Goal: Communication & Community: Answer question/provide support

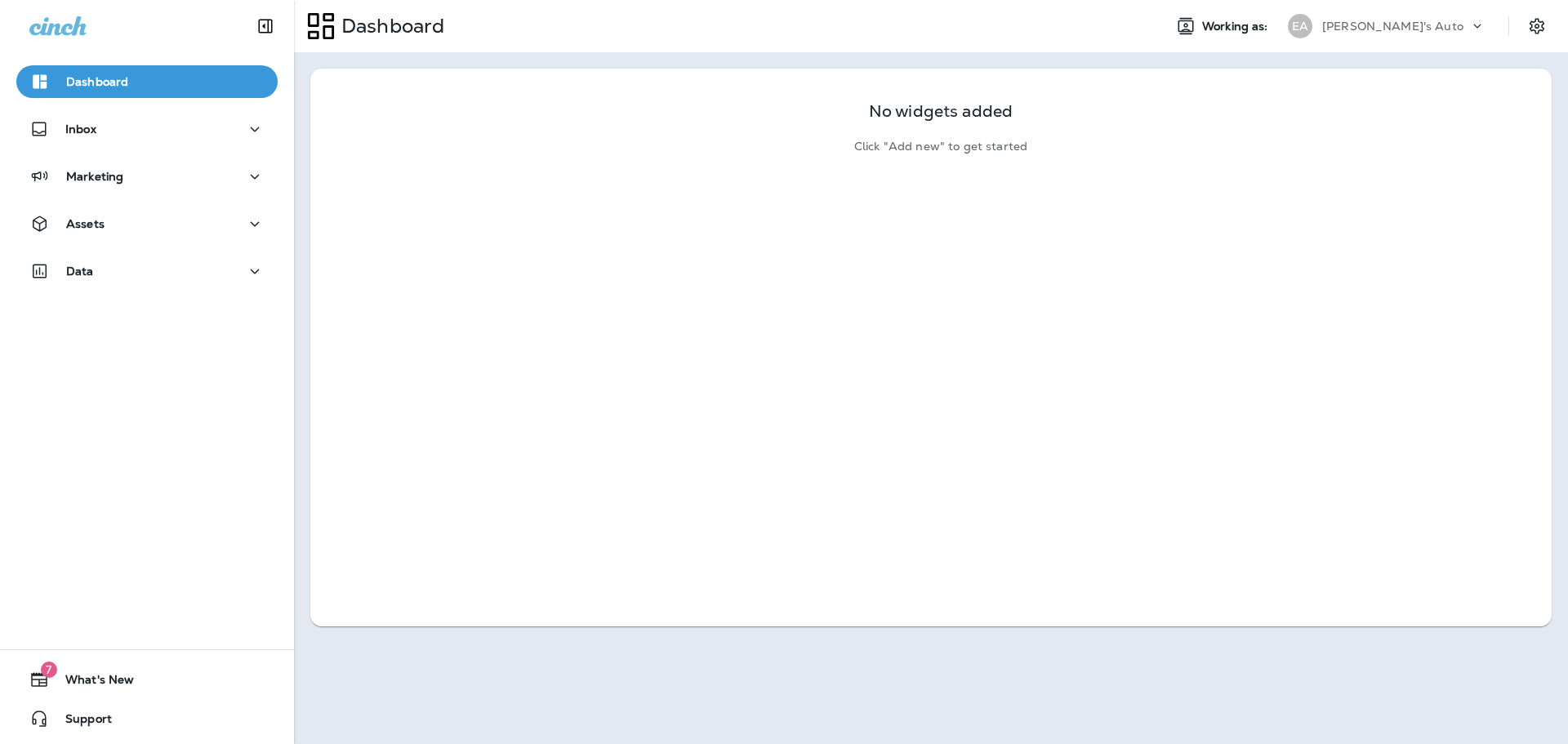
click at [161, 111] on div "Dashboard Inbox Marketing Assets Data" at bounding box center [147, 179] width 294 height 261
click at [130, 133] on div "Inbox" at bounding box center [147, 129] width 235 height 20
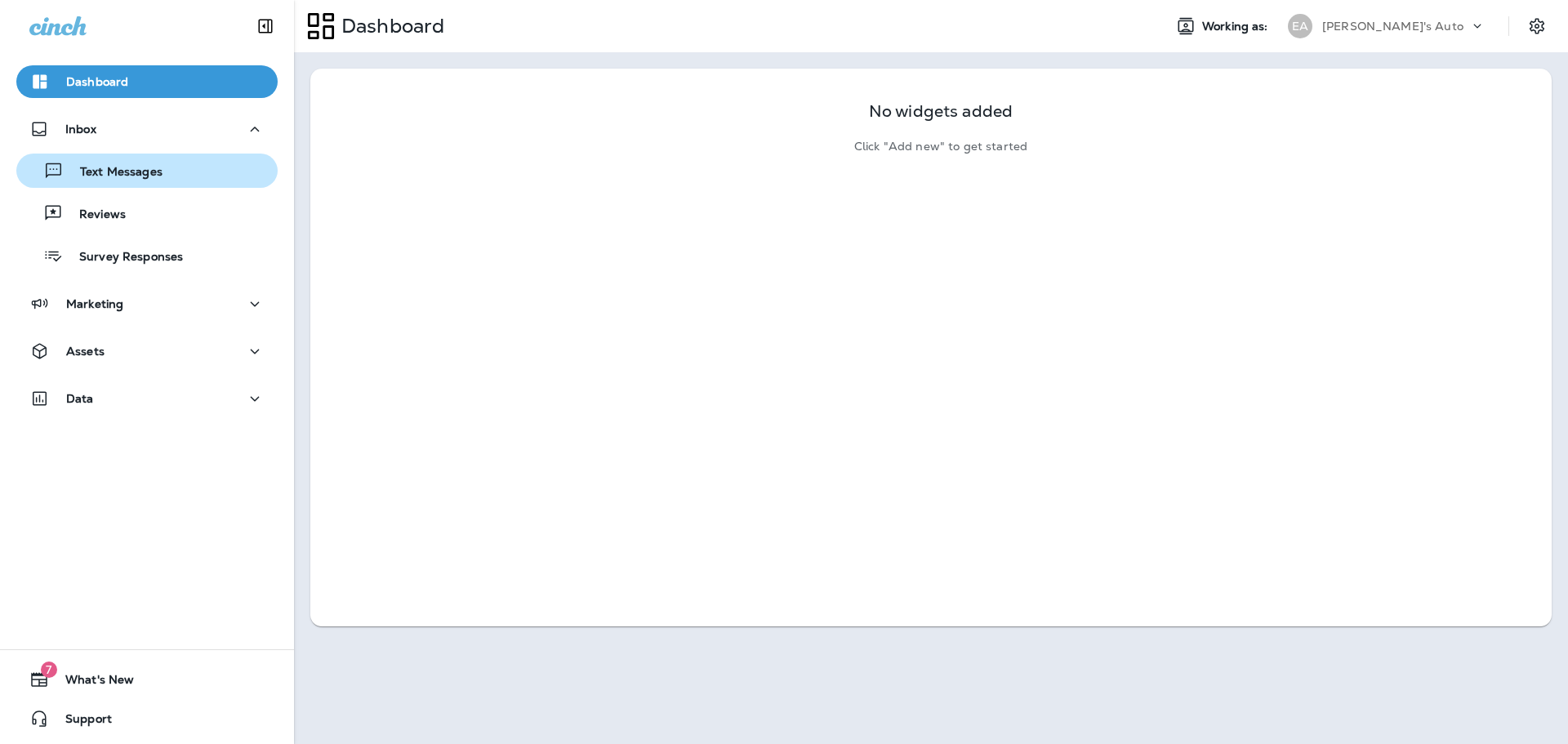
click at [121, 170] on p "Text Messages" at bounding box center [113, 172] width 99 height 16
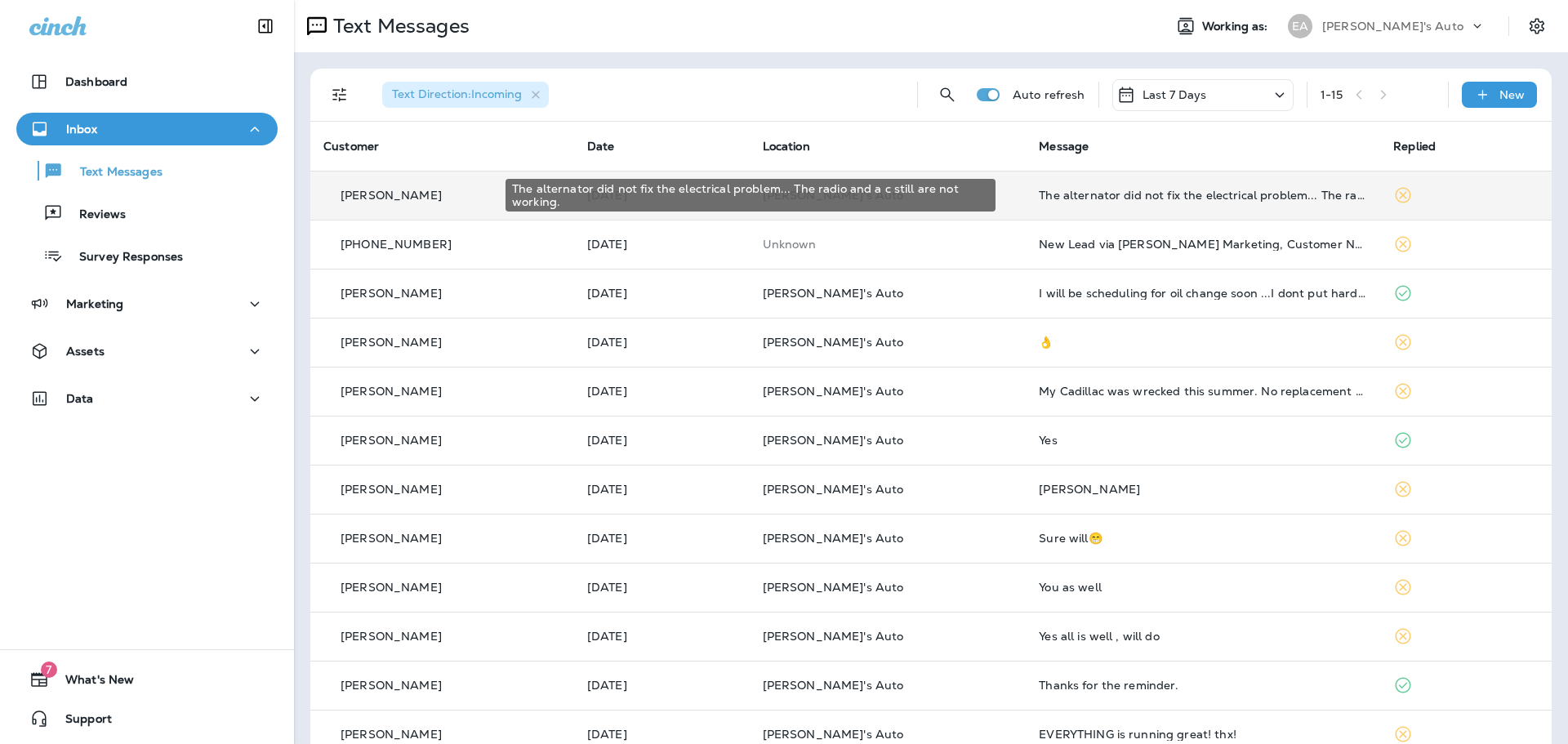
click at [1165, 199] on div "The alternator did not fix the electrical problem... The radio and a c still ar…" at bounding box center [1202, 195] width 329 height 13
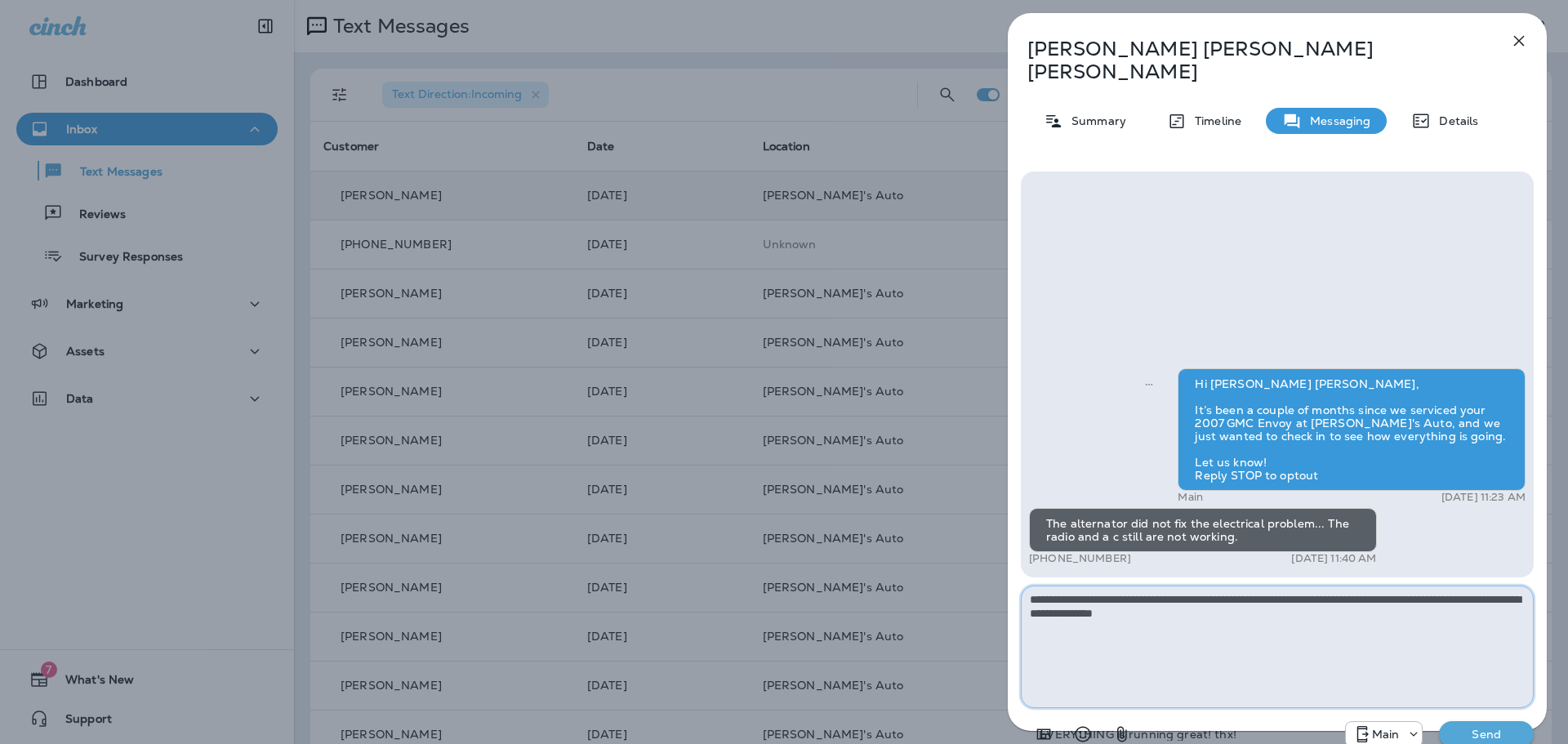
click at [1058, 585] on textarea "**********" at bounding box center [1277, 646] width 513 height 122
type textarea "**********"
click at [1486, 722] on button "Send" at bounding box center [1486, 734] width 95 height 26
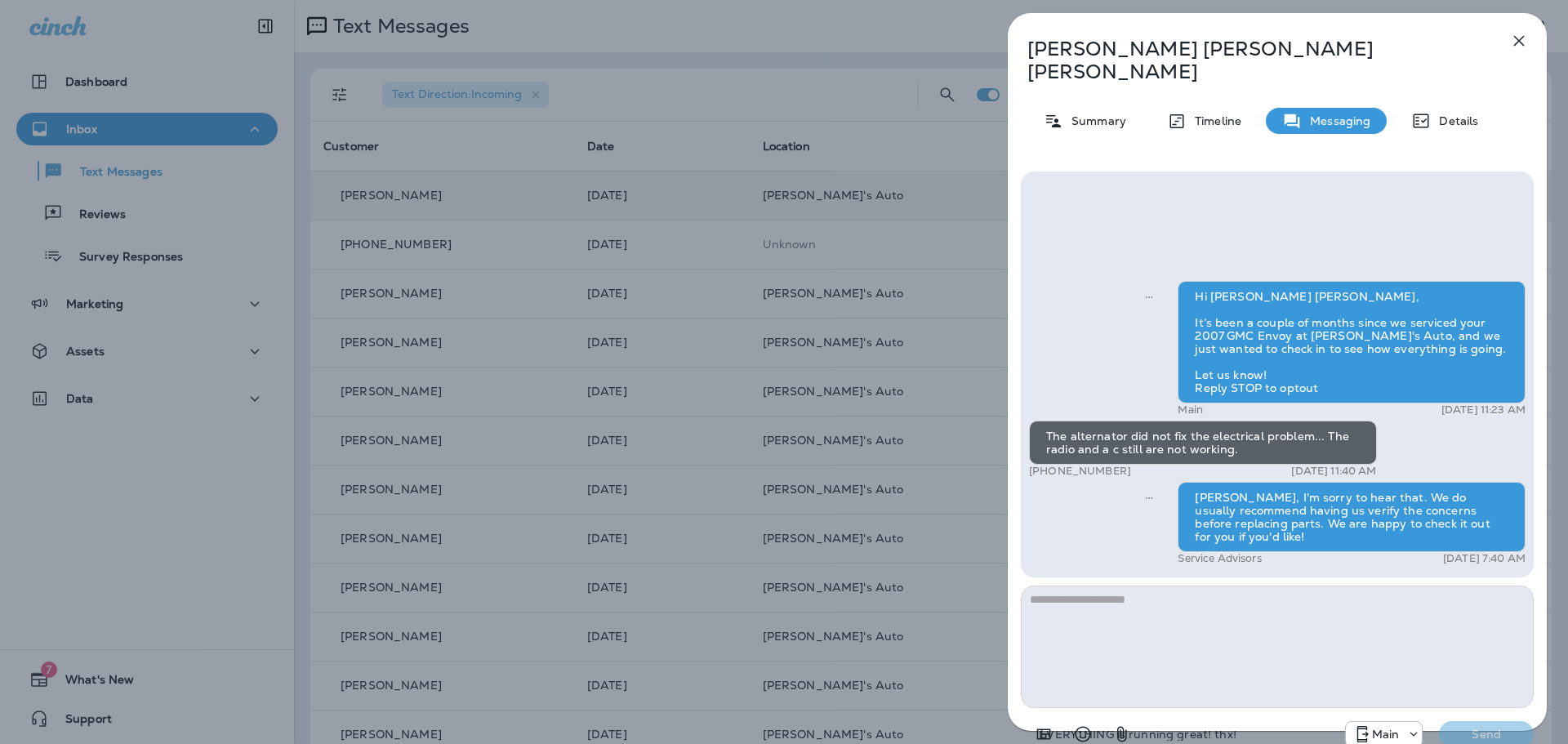
click at [1519, 40] on icon "button" at bounding box center [1519, 41] width 11 height 11
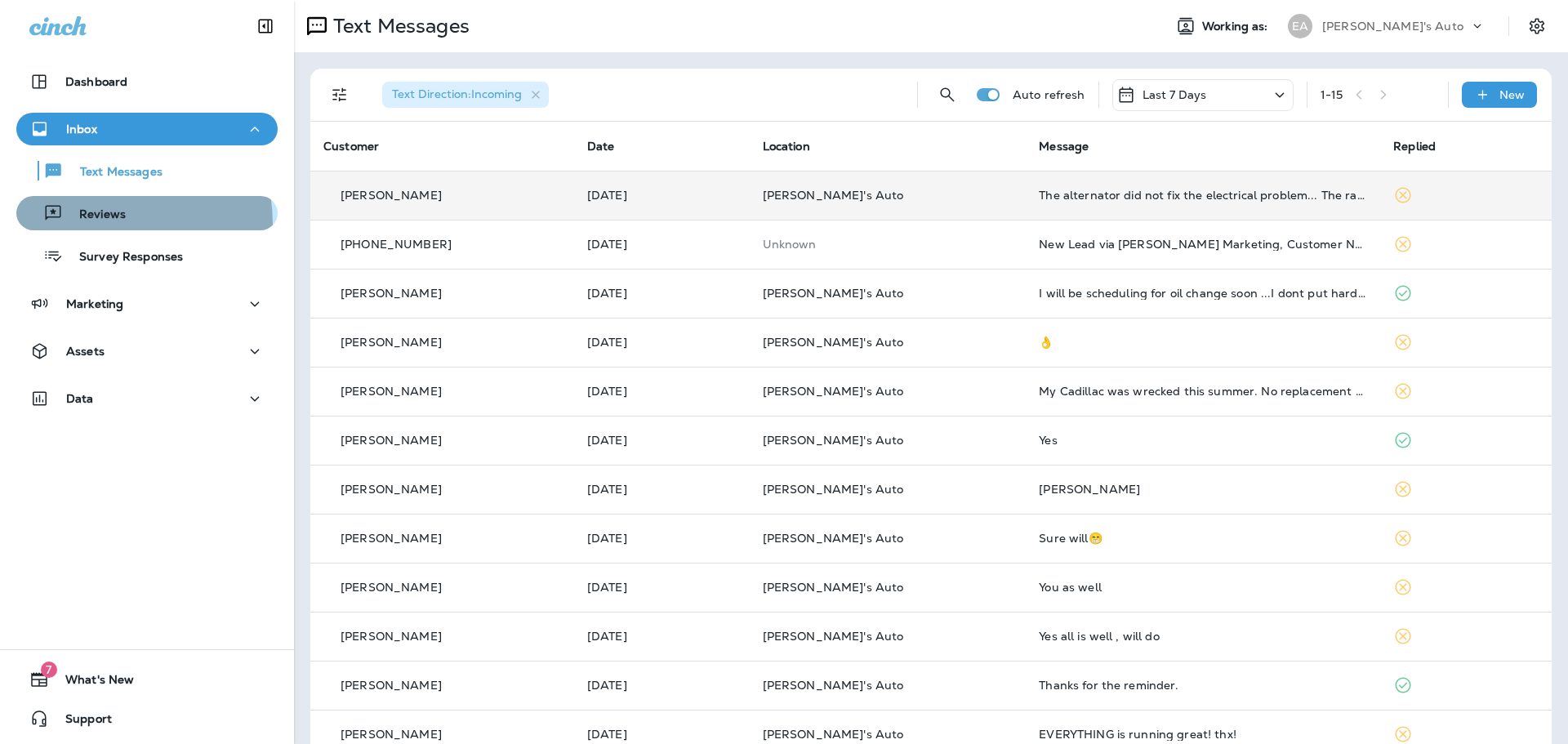
click at [81, 225] on div "Reviews" at bounding box center [75, 213] width 103 height 25
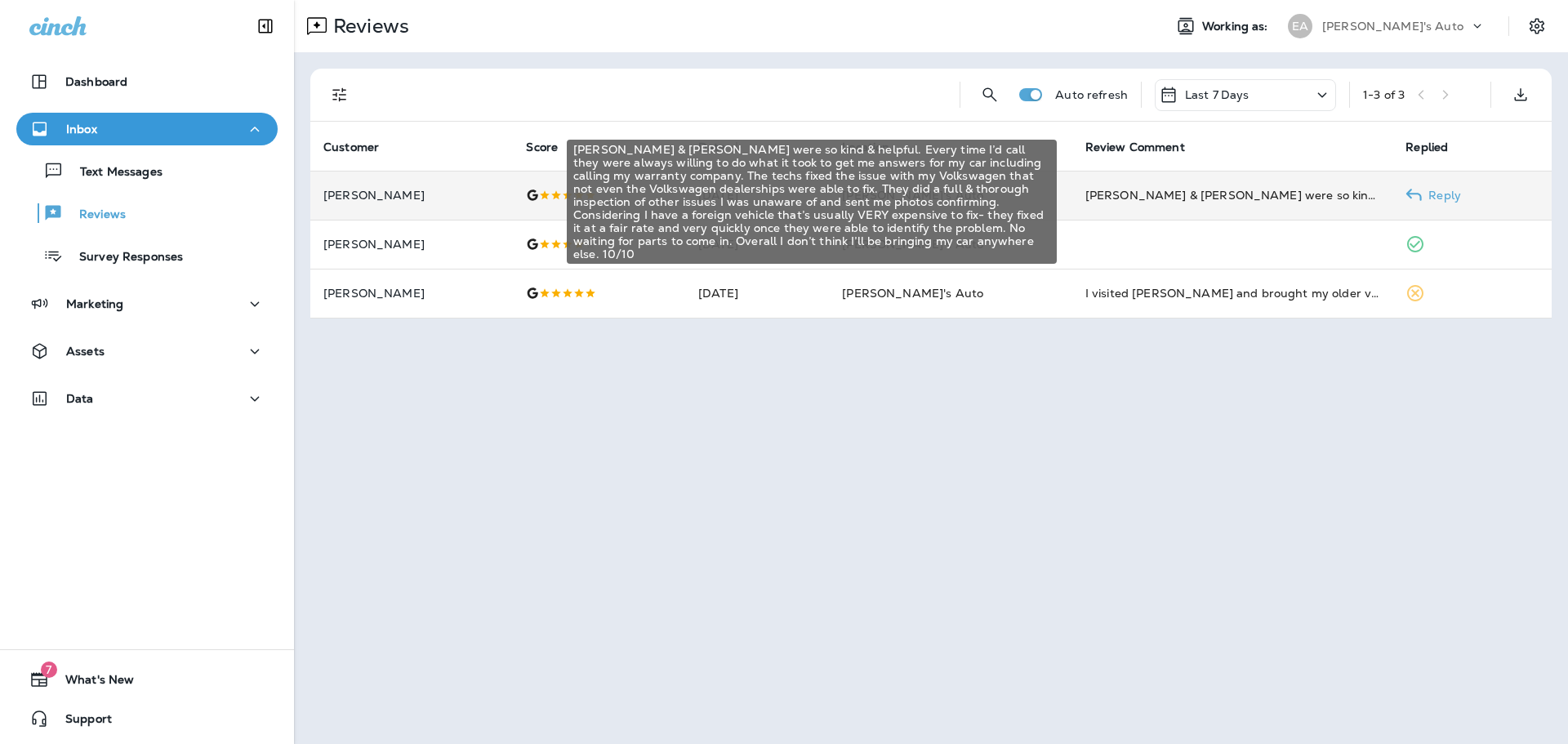
click at [1088, 198] on div "[PERSON_NAME] & [PERSON_NAME] were so kind & helpful. Every time I’d call they …" at bounding box center [1233, 195] width 295 height 16
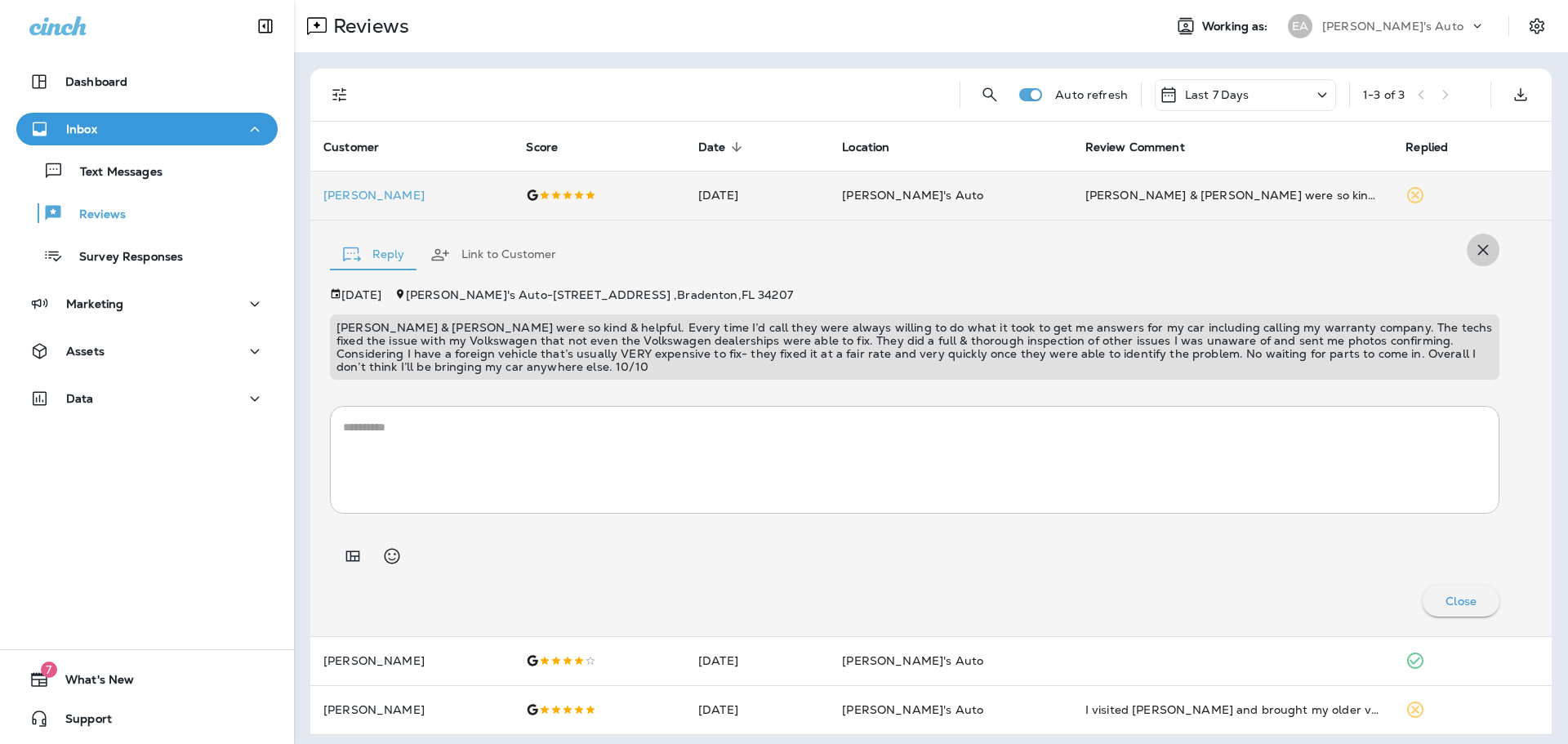
click at [1478, 254] on icon "button" at bounding box center [1483, 250] width 11 height 11
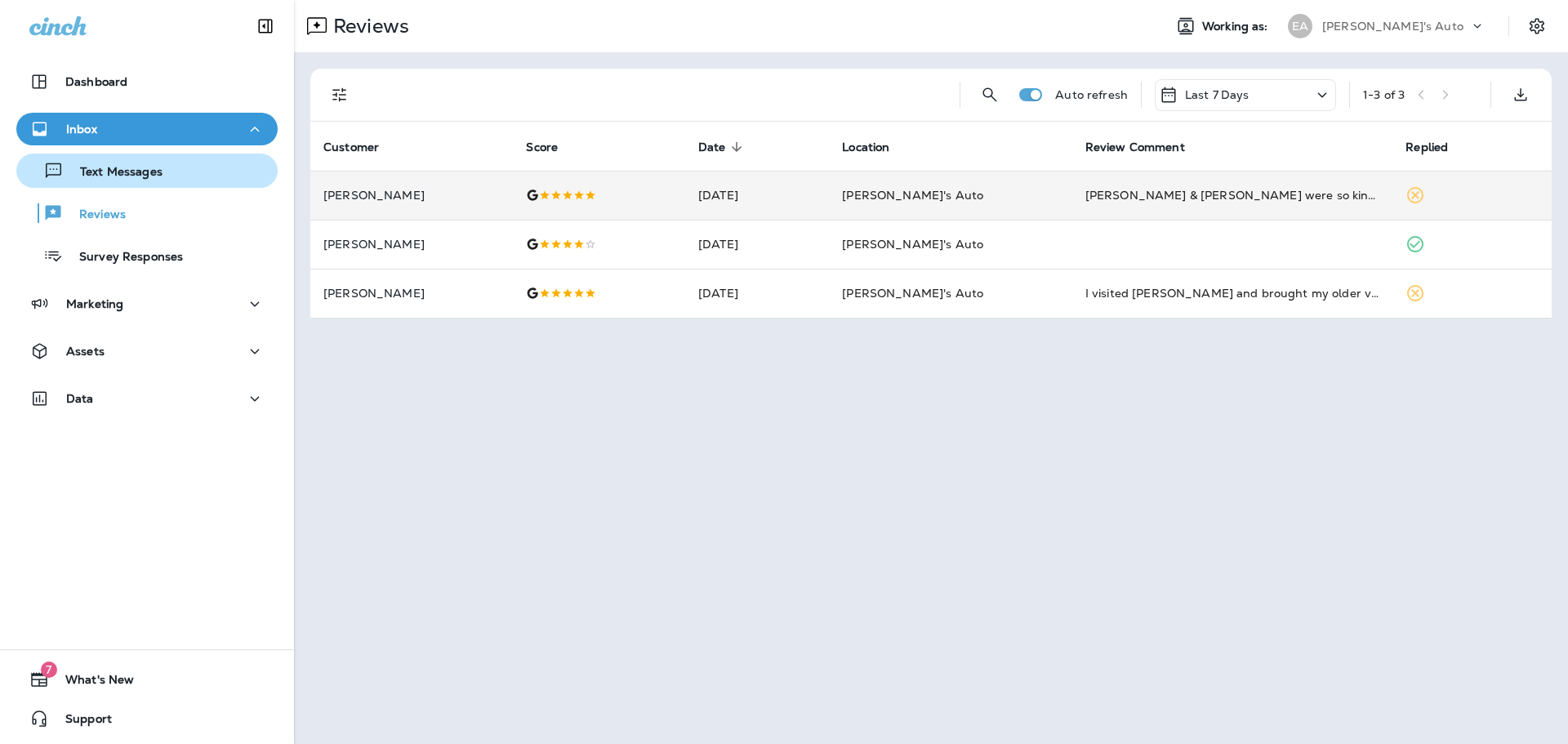
click at [103, 173] on p "Text Messages" at bounding box center [113, 172] width 99 height 16
